Goal: Communication & Community: Answer question/provide support

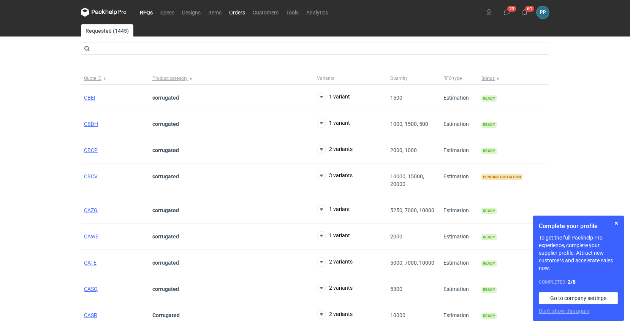
click at [235, 12] on link "Orders" at bounding box center [237, 12] width 24 height 9
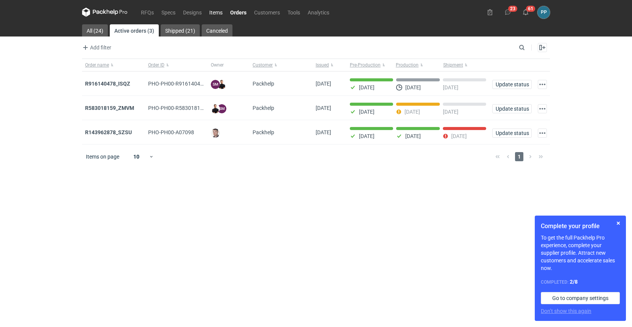
click at [213, 14] on link "Items" at bounding box center [215, 12] width 21 height 9
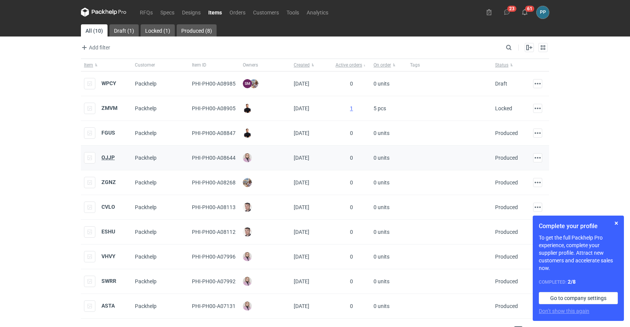
click at [104, 157] on strong "OJJP" at bounding box center [107, 157] width 13 height 6
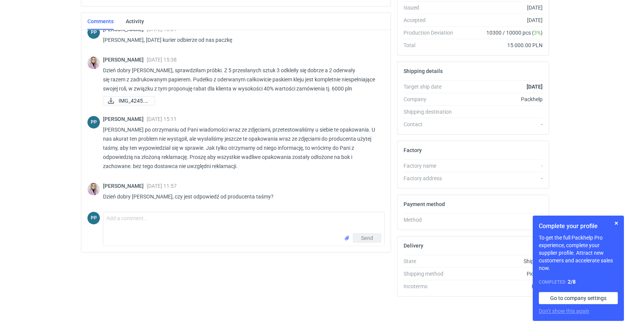
scroll to position [161, 0]
click at [179, 218] on textarea "Comment message" at bounding box center [243, 222] width 281 height 21
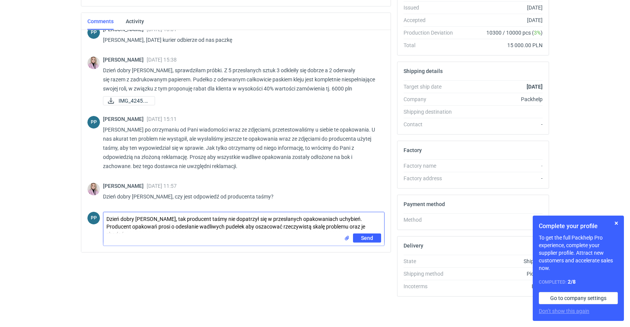
click at [172, 225] on textarea "Dzień dobry Pani Klaudio, tak producent taśmy nie dopatrzył się w przesłanych o…" at bounding box center [243, 222] width 281 height 21
click at [196, 235] on textarea "Dzień dobry Pani Klaudio, tak producent taśmy nie dopatrzył się w przesłanych o…" at bounding box center [243, 225] width 281 height 26
type textarea "Dzień dobry Pani Klaudio, tak producent taśmy nie dopatrzył się w przesłanych o…"
click at [366, 244] on span "Send" at bounding box center [367, 242] width 12 height 5
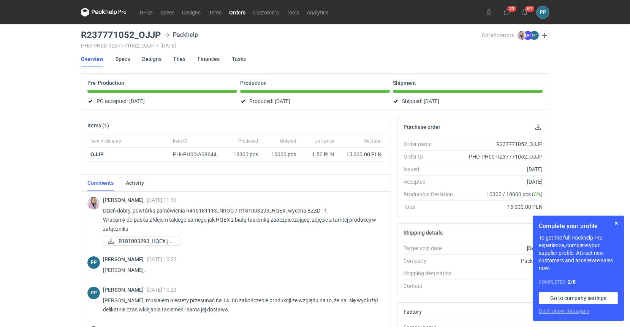
scroll to position [0, 1]
click at [293, 15] on link "Tools" at bounding box center [293, 12] width 20 height 9
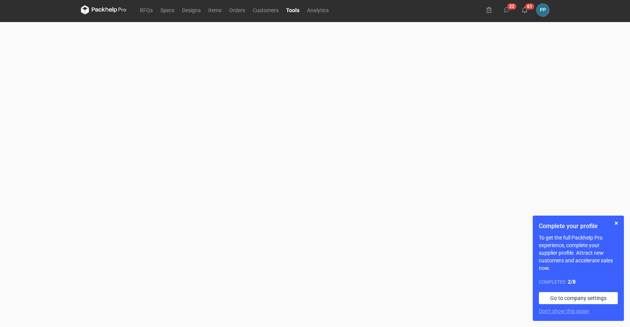
scroll to position [4, 0]
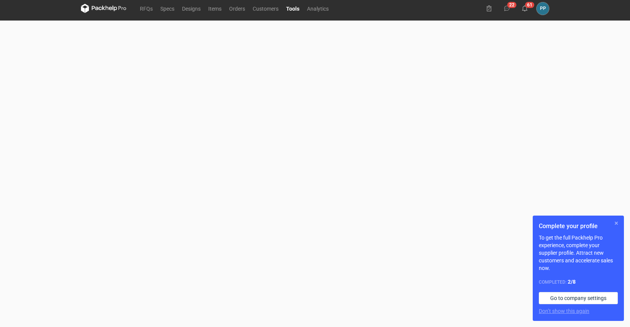
click at [616, 224] on button "button" at bounding box center [615, 222] width 9 height 9
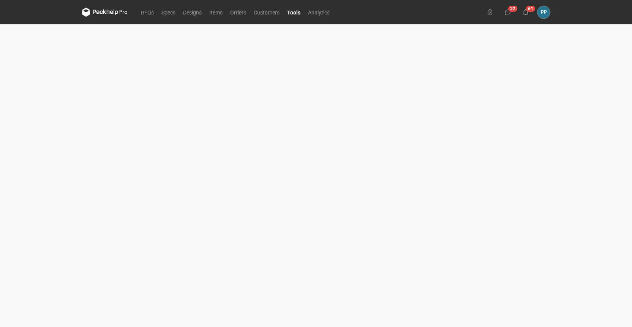
scroll to position [0, 0]
